Goal: Find specific page/section: Find specific page/section

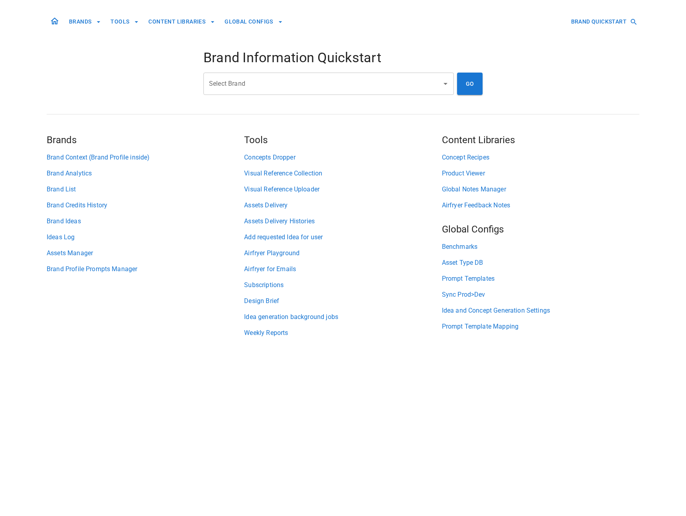
click at [240, 80] on div "Select Brand Select Brand" at bounding box center [328, 84] width 250 height 22
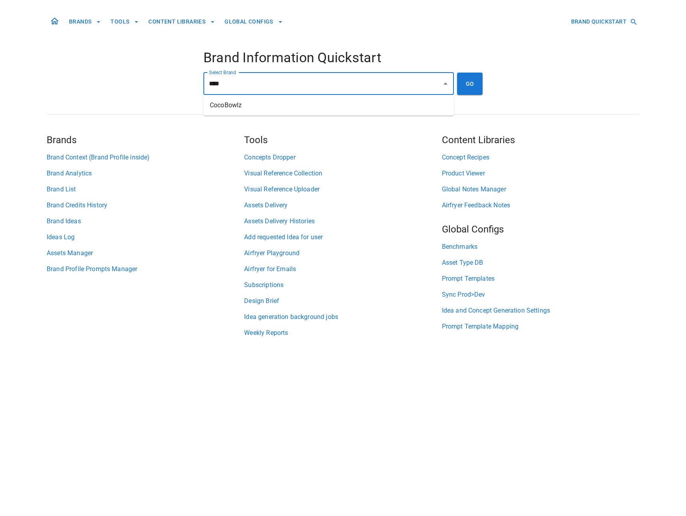
click at [252, 103] on li "CocoBowlz" at bounding box center [328, 105] width 250 height 14
type input "*********"
click at [465, 88] on button "GO" at bounding box center [470, 84] width 26 height 22
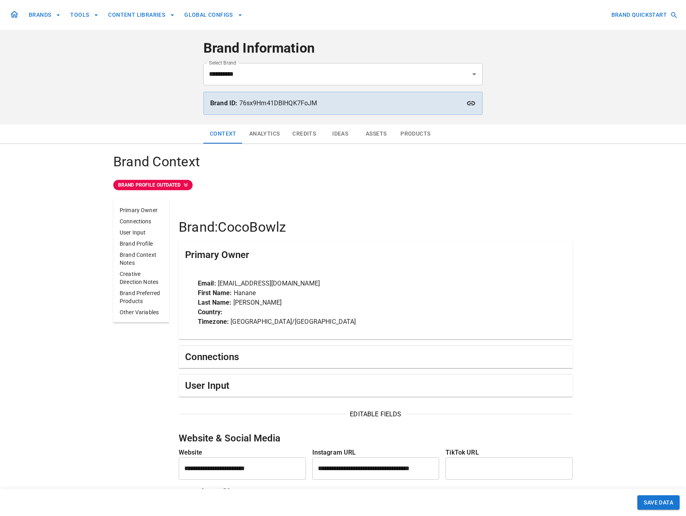
click at [466, 106] on icon at bounding box center [471, 103] width 10 height 10
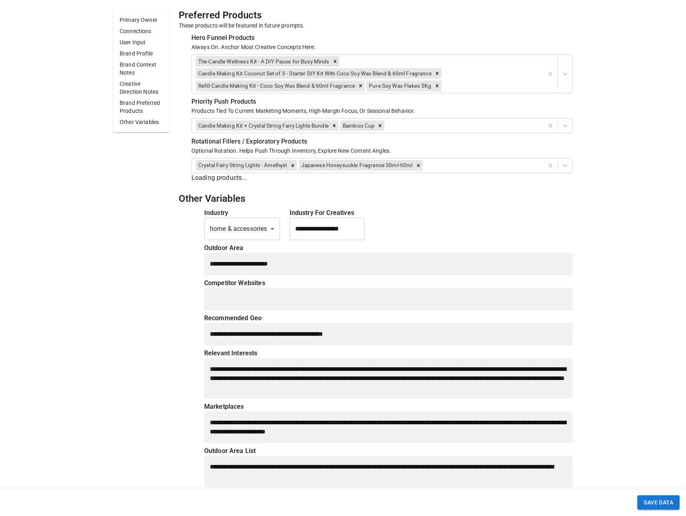
scroll to position [2436, 0]
